Goal: Information Seeking & Learning: Learn about a topic

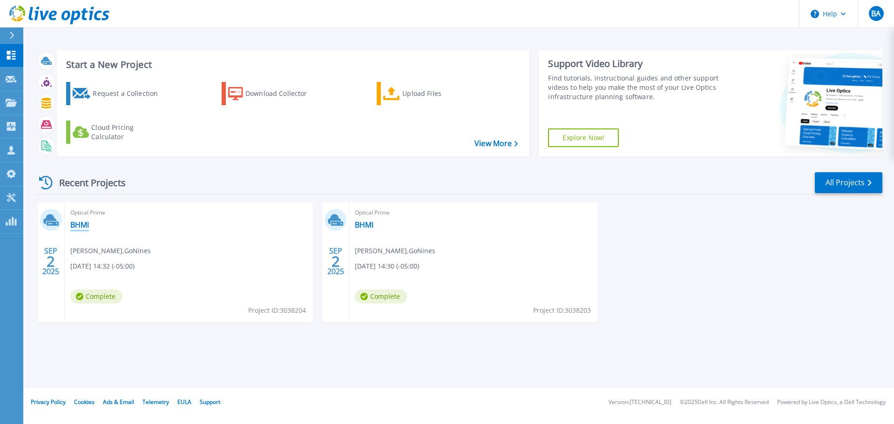
click at [77, 224] on link "BHMI" at bounding box center [79, 224] width 19 height 9
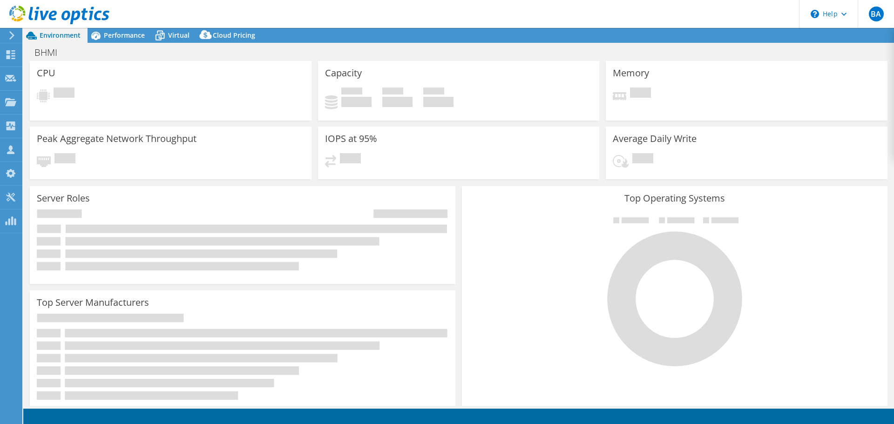
select select "USD"
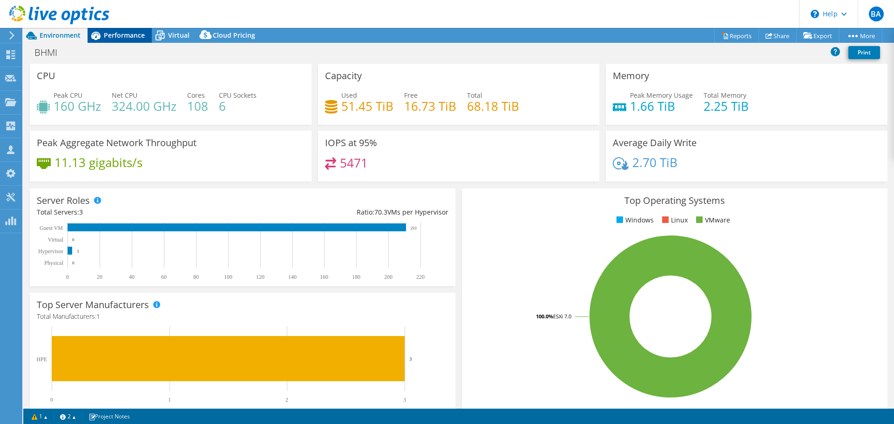
click at [134, 39] on span "Performance" at bounding box center [124, 35] width 41 height 9
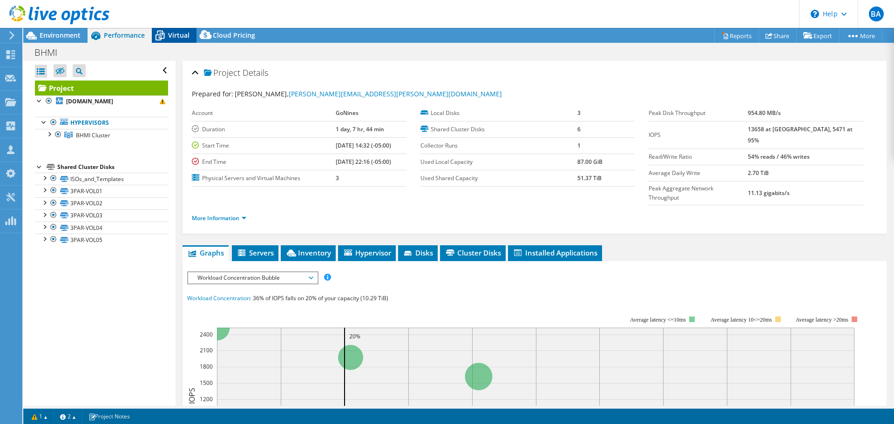
click at [173, 34] on span "Virtual" at bounding box center [178, 35] width 21 height 9
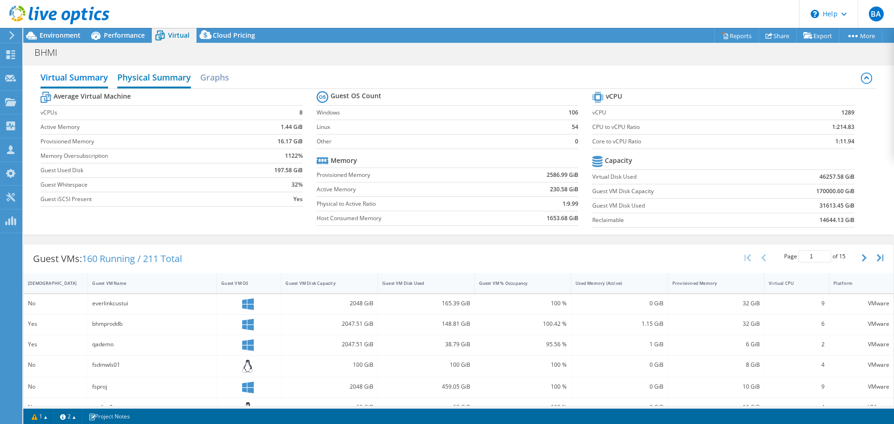
click at [161, 82] on h2 "Physical Summary" at bounding box center [154, 78] width 74 height 20
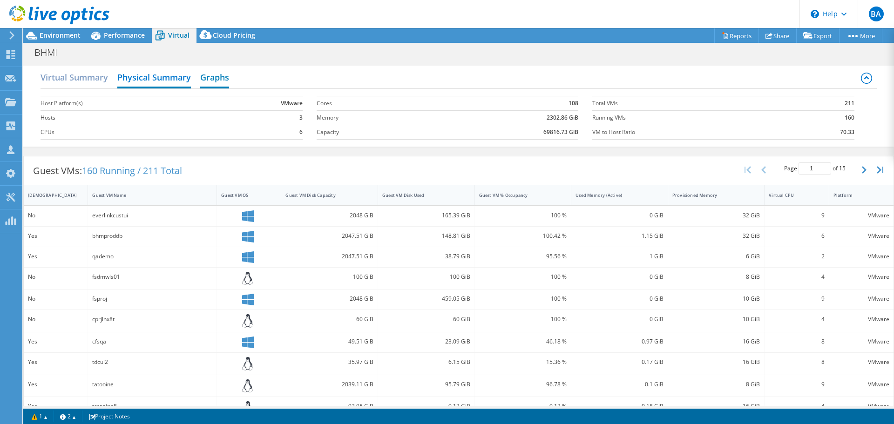
click at [210, 75] on h2 "Graphs" at bounding box center [214, 78] width 29 height 20
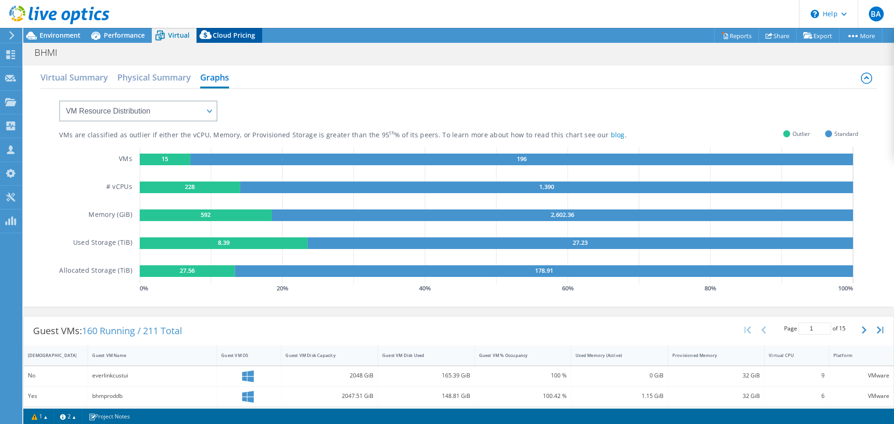
click at [215, 37] on span "Cloud Pricing" at bounding box center [234, 35] width 42 height 9
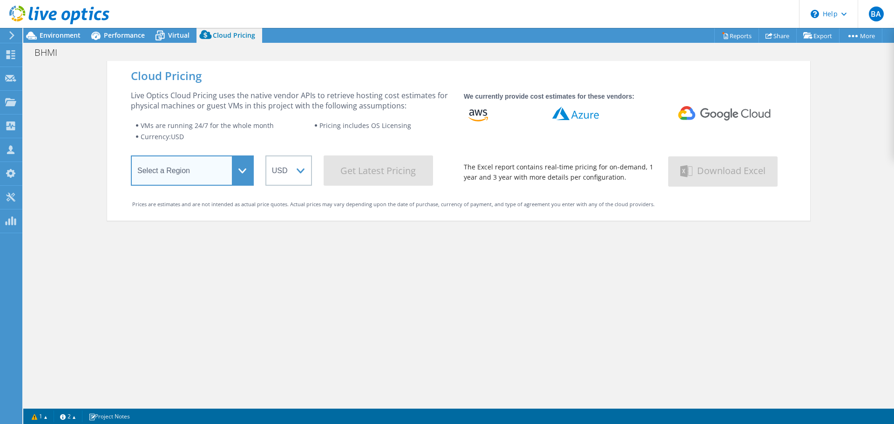
click at [232, 171] on select "Select a Region [GEOGRAPHIC_DATA] ([GEOGRAPHIC_DATA]) [GEOGRAPHIC_DATA] ([GEOGR…" at bounding box center [192, 171] width 123 height 30
select select "USEast"
click at [131, 157] on select "Select a Region [GEOGRAPHIC_DATA] ([GEOGRAPHIC_DATA]) [GEOGRAPHIC_DATA] ([GEOGR…" at bounding box center [192, 171] width 123 height 30
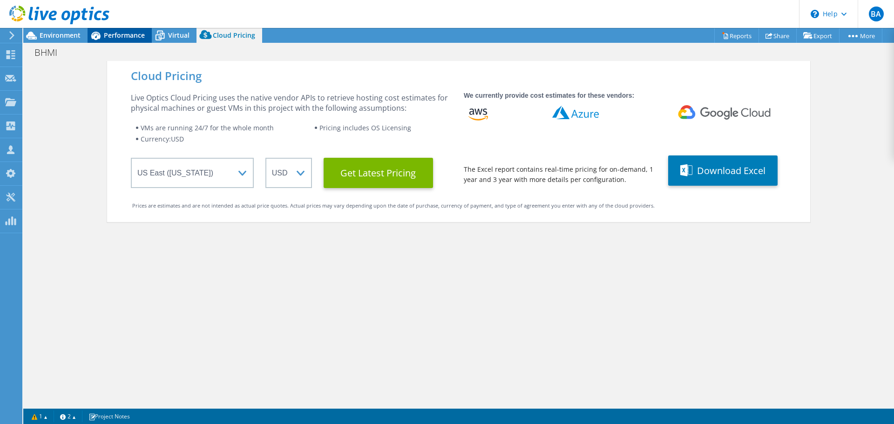
click at [111, 36] on span "Performance" at bounding box center [124, 35] width 41 height 9
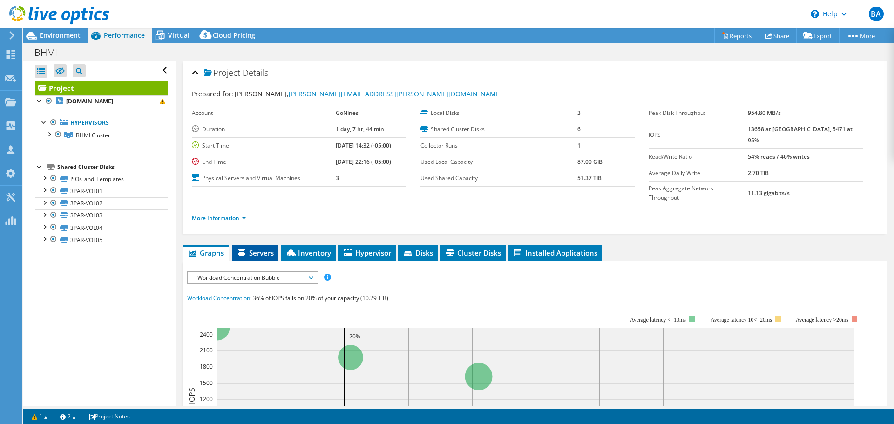
click at [253, 248] on span "Servers" at bounding box center [255, 252] width 37 height 9
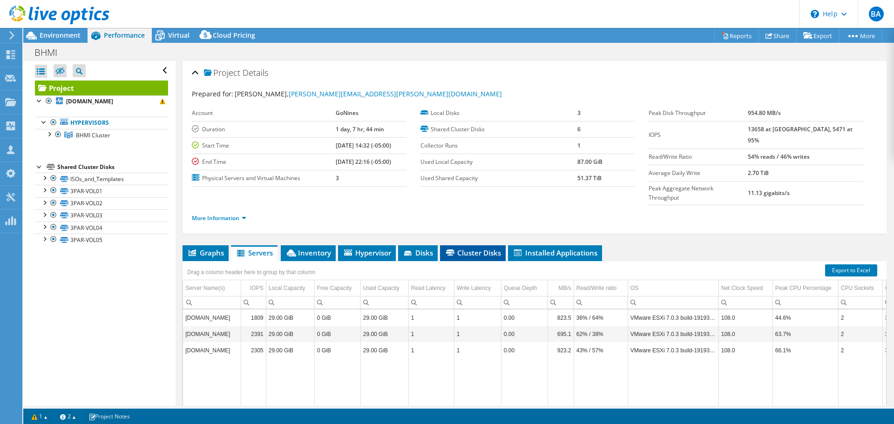
click at [445, 245] on li "Cluster Disks" at bounding box center [473, 253] width 66 height 16
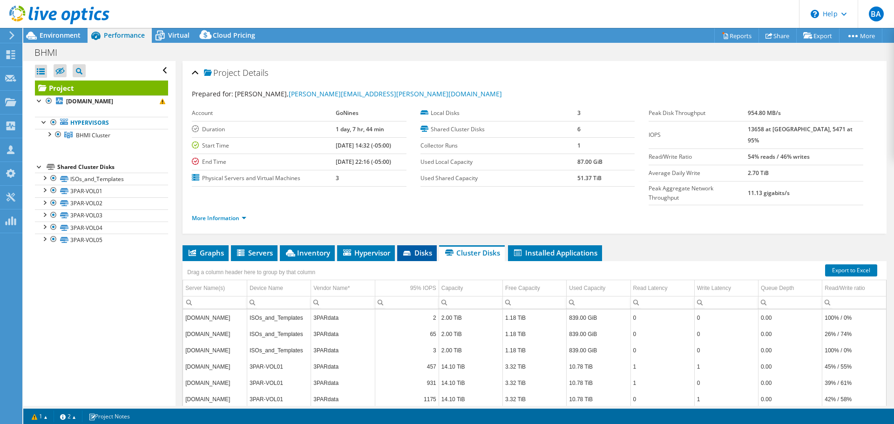
click at [420, 248] on span "Disks" at bounding box center [417, 252] width 30 height 9
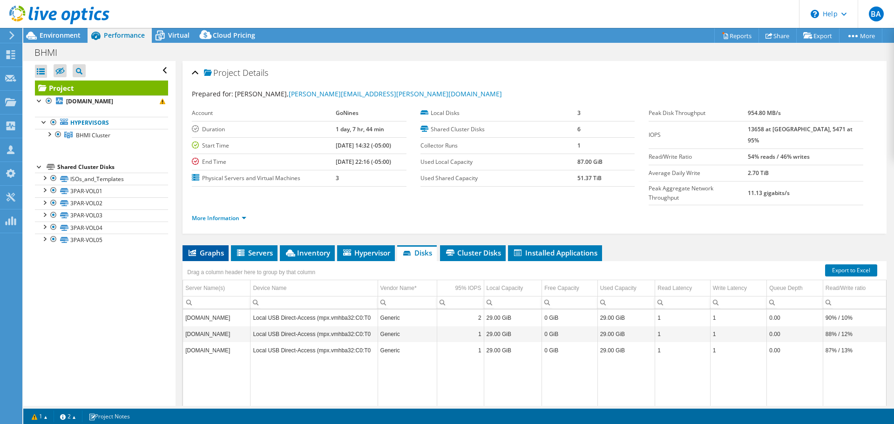
click at [201, 248] on span "Graphs" at bounding box center [205, 252] width 37 height 9
